Goal: Task Accomplishment & Management: Manage account settings

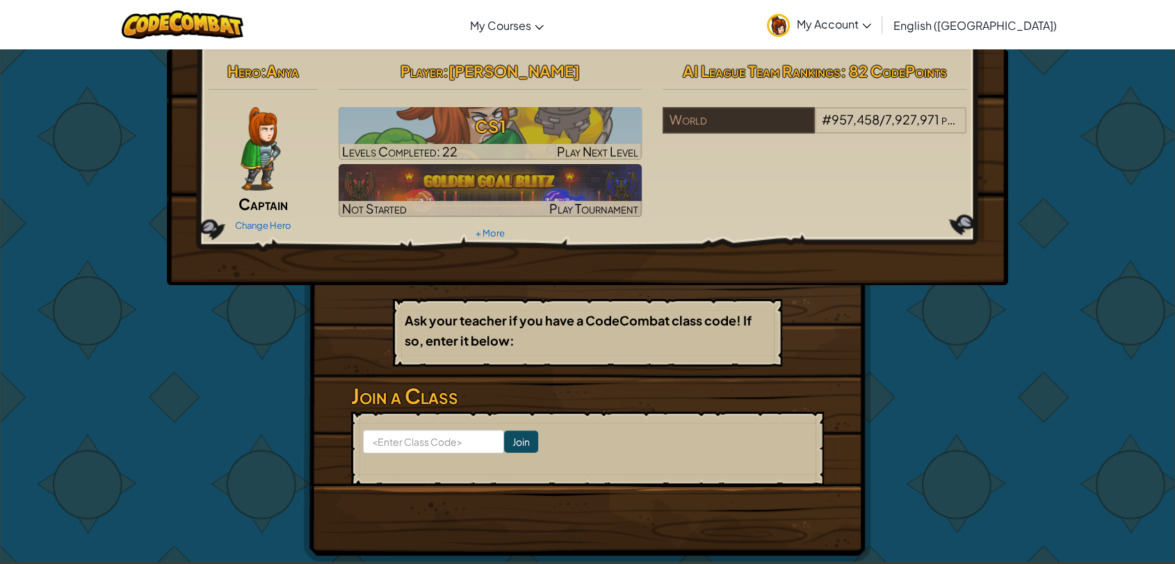
click at [871, 29] on span "My Account" at bounding box center [834, 24] width 74 height 15
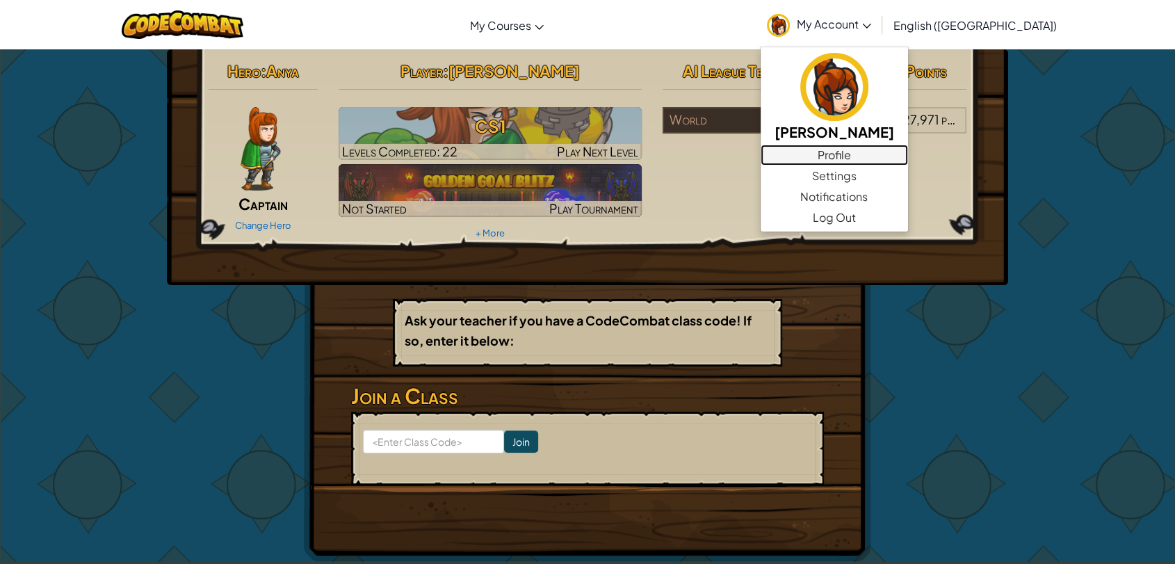
click at [894, 152] on link "Profile" at bounding box center [834, 155] width 147 height 21
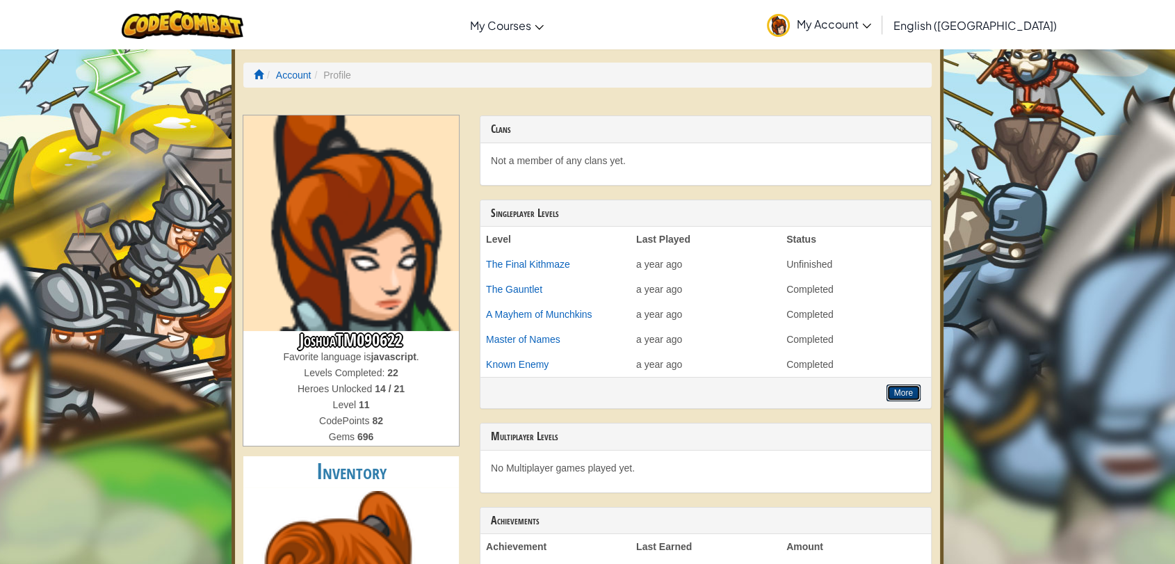
click at [901, 391] on button "More" at bounding box center [903, 392] width 34 height 17
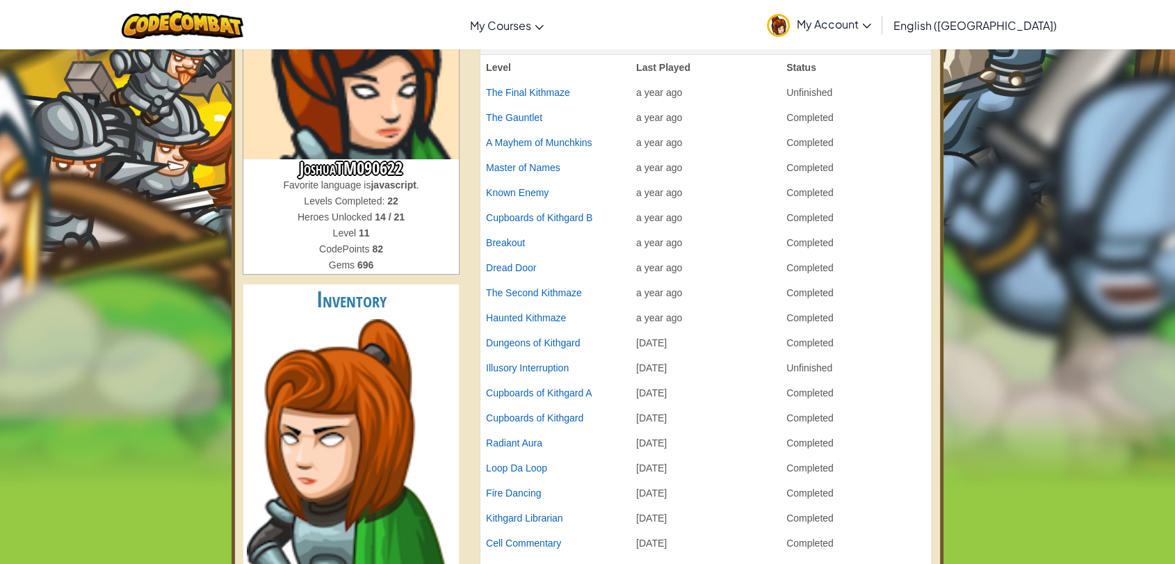
scroll to position [154, 0]
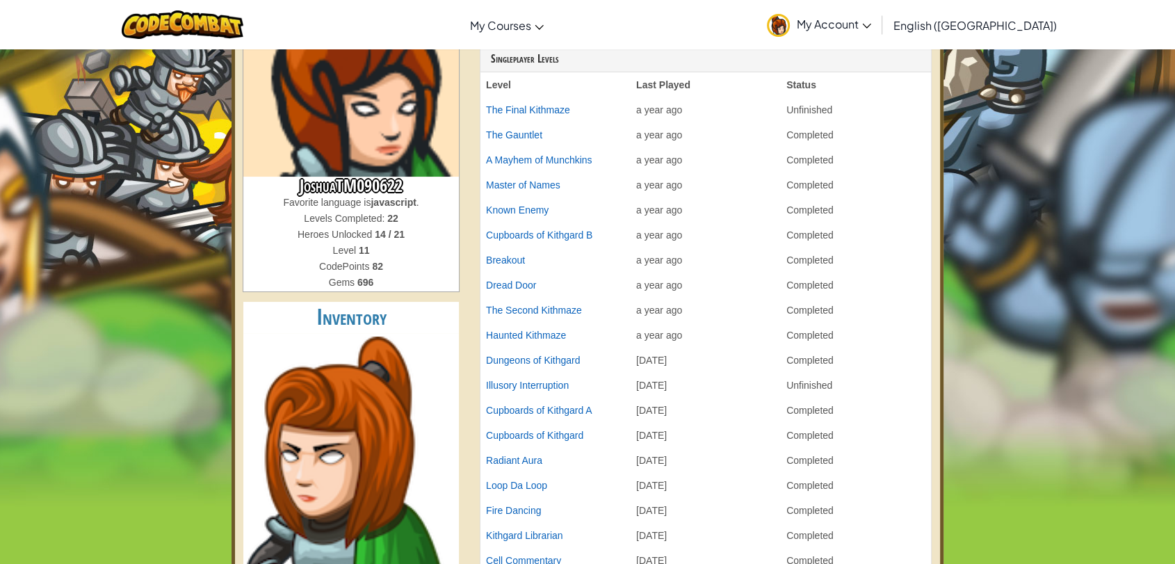
click at [871, 22] on span "My Account" at bounding box center [834, 24] width 74 height 15
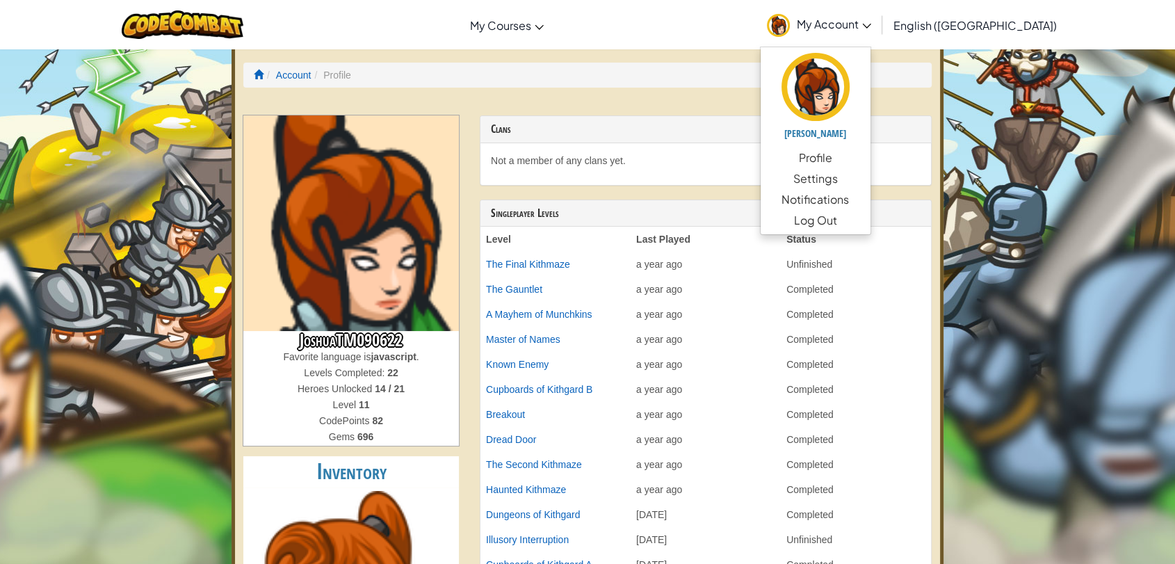
scroll to position [0, 0]
click at [870, 182] on link "Settings" at bounding box center [816, 178] width 110 height 21
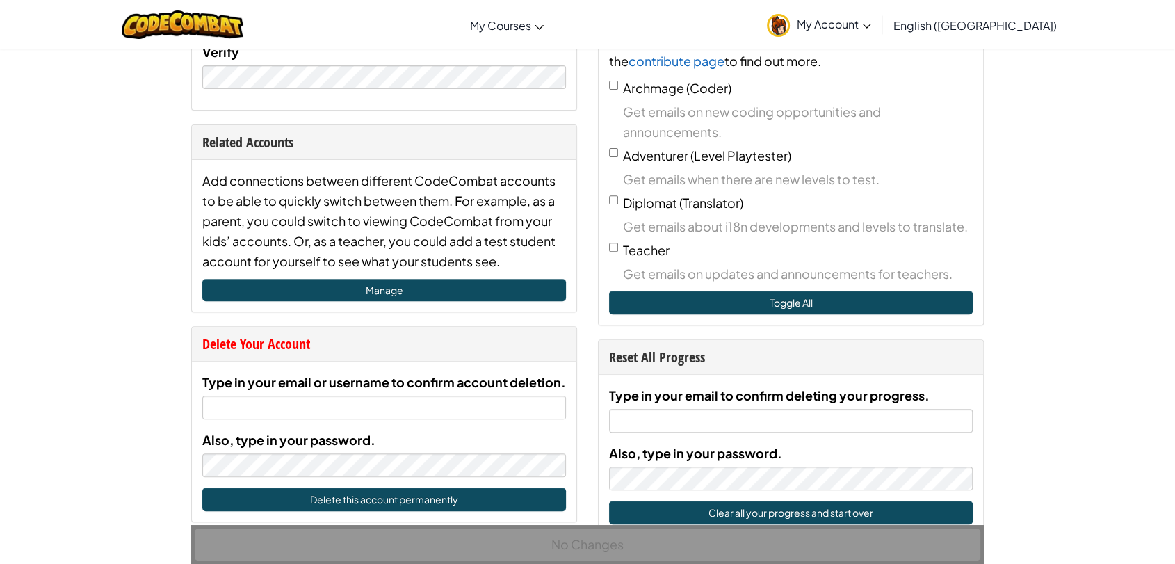
scroll to position [695, 0]
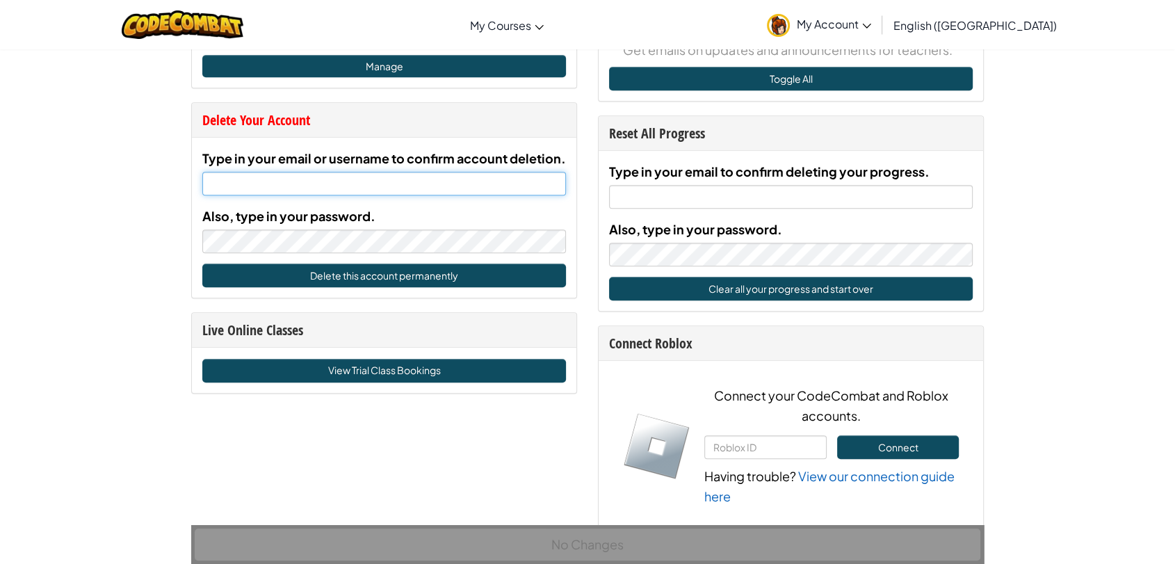
click at [386, 179] on input "Type in your email or username to confirm account deletion." at bounding box center [384, 184] width 364 height 24
paste input "[EMAIL_ADDRESS][DOMAIN_NAME]"
type input "[EMAIL_ADDRESS][DOMAIN_NAME]"
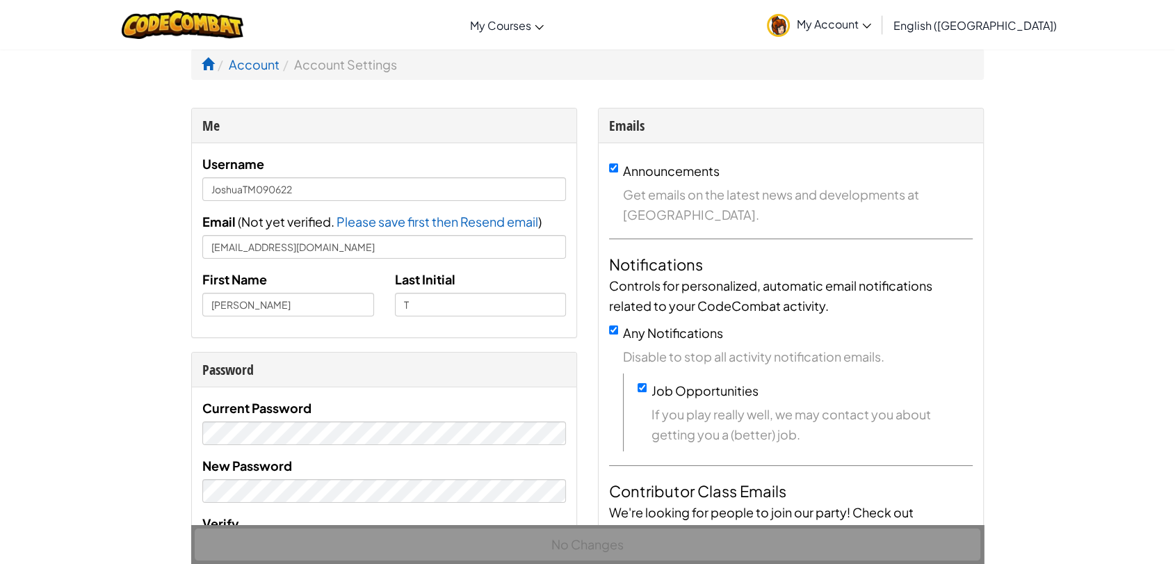
scroll to position [540, 0]
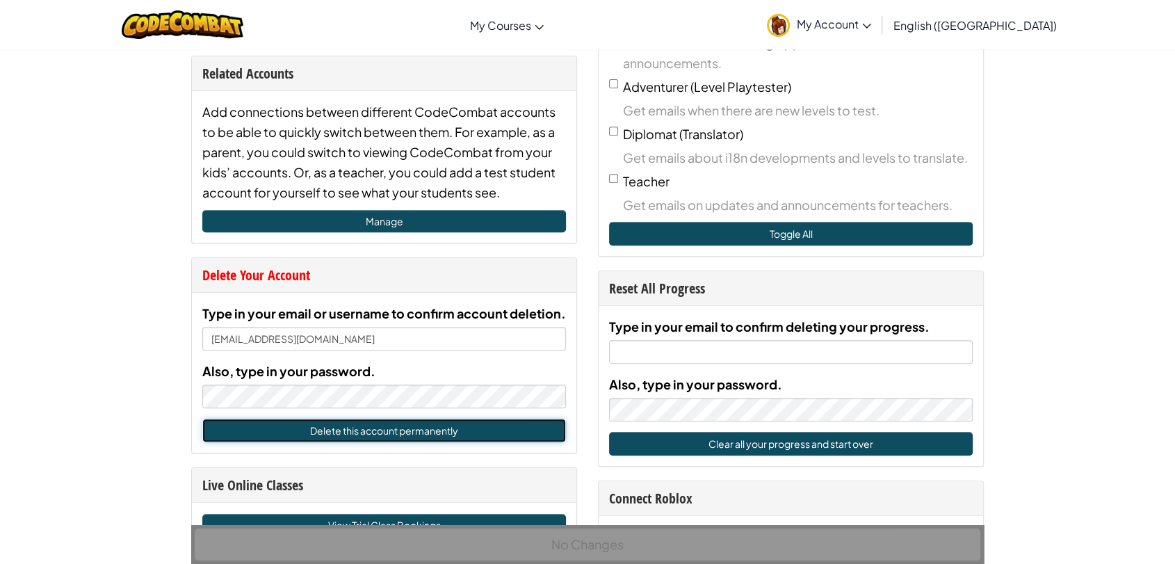
click at [378, 430] on button "Delete this account permanently" at bounding box center [384, 431] width 364 height 24
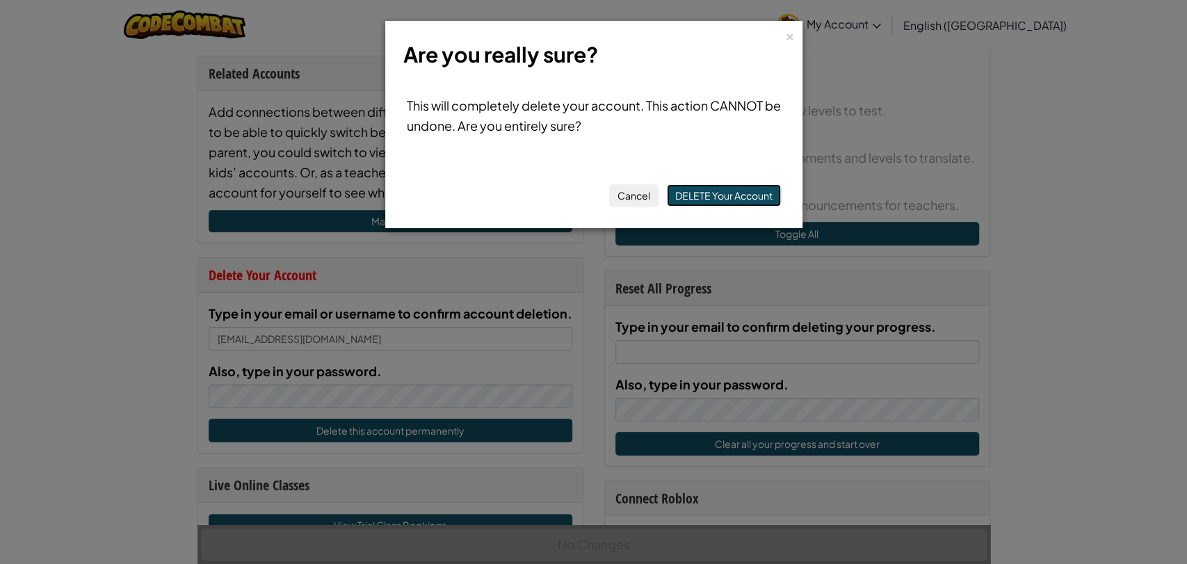
click at [714, 195] on button "DELETE Your Account" at bounding box center [724, 195] width 114 height 22
click at [710, 200] on button "DELETE Your Account" at bounding box center [724, 195] width 114 height 22
click at [790, 37] on div "×" at bounding box center [790, 34] width 10 height 15
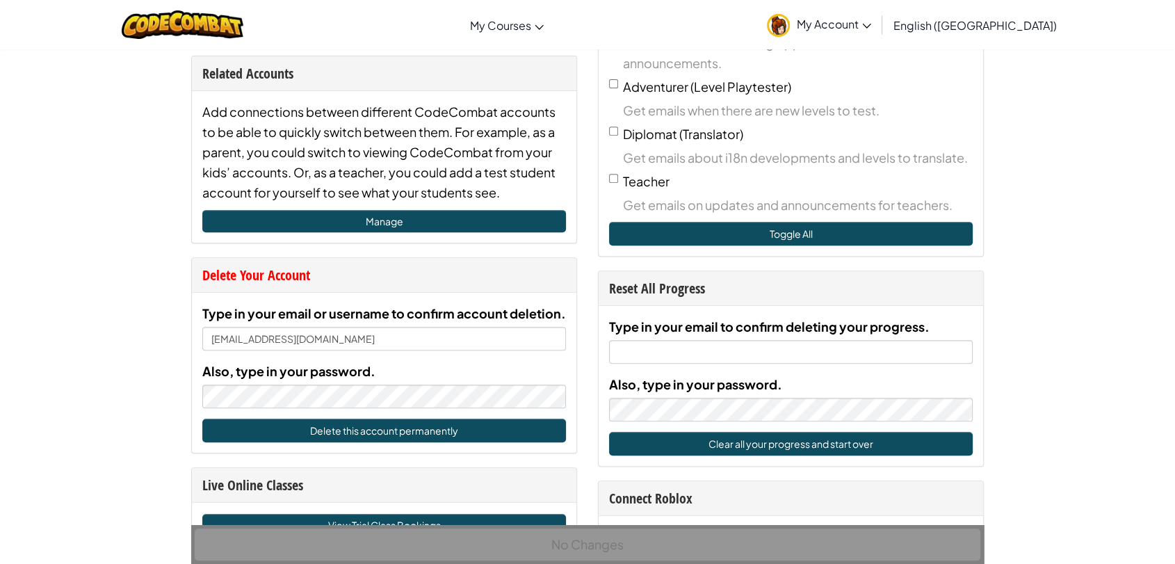
click at [871, 28] on span "My Account" at bounding box center [834, 24] width 74 height 15
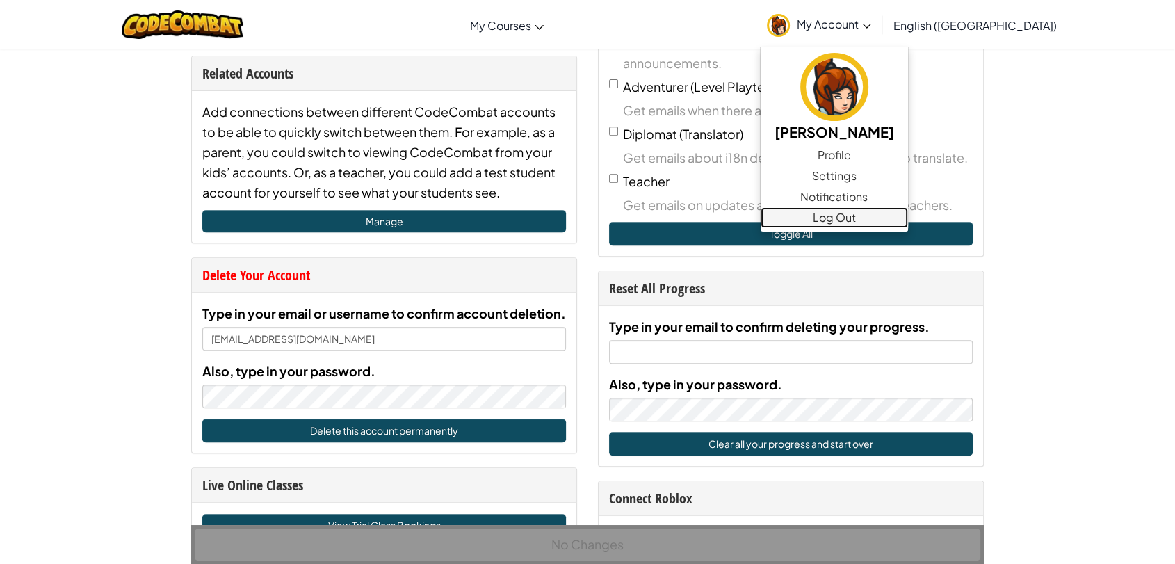
click at [888, 216] on link "Log Out" at bounding box center [834, 217] width 147 height 21
